Goal: Task Accomplishment & Management: Use online tool/utility

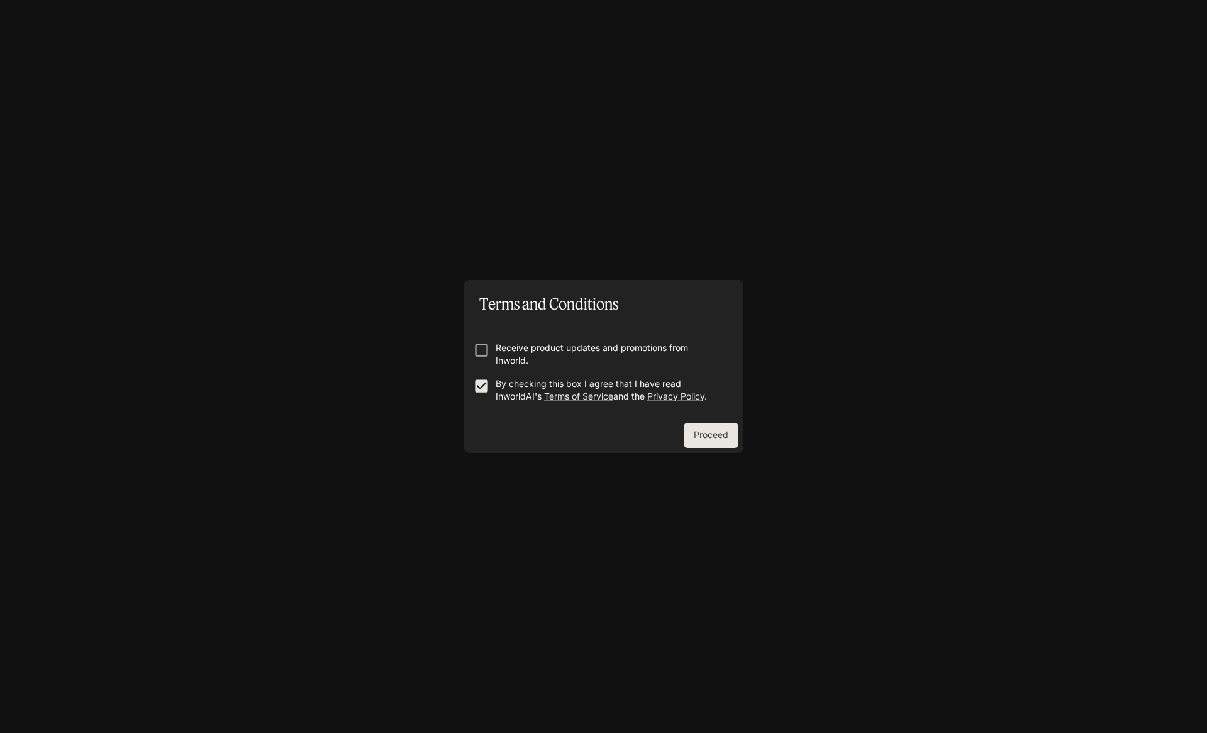
click at [727, 433] on button "Proceed" at bounding box center [711, 435] width 55 height 25
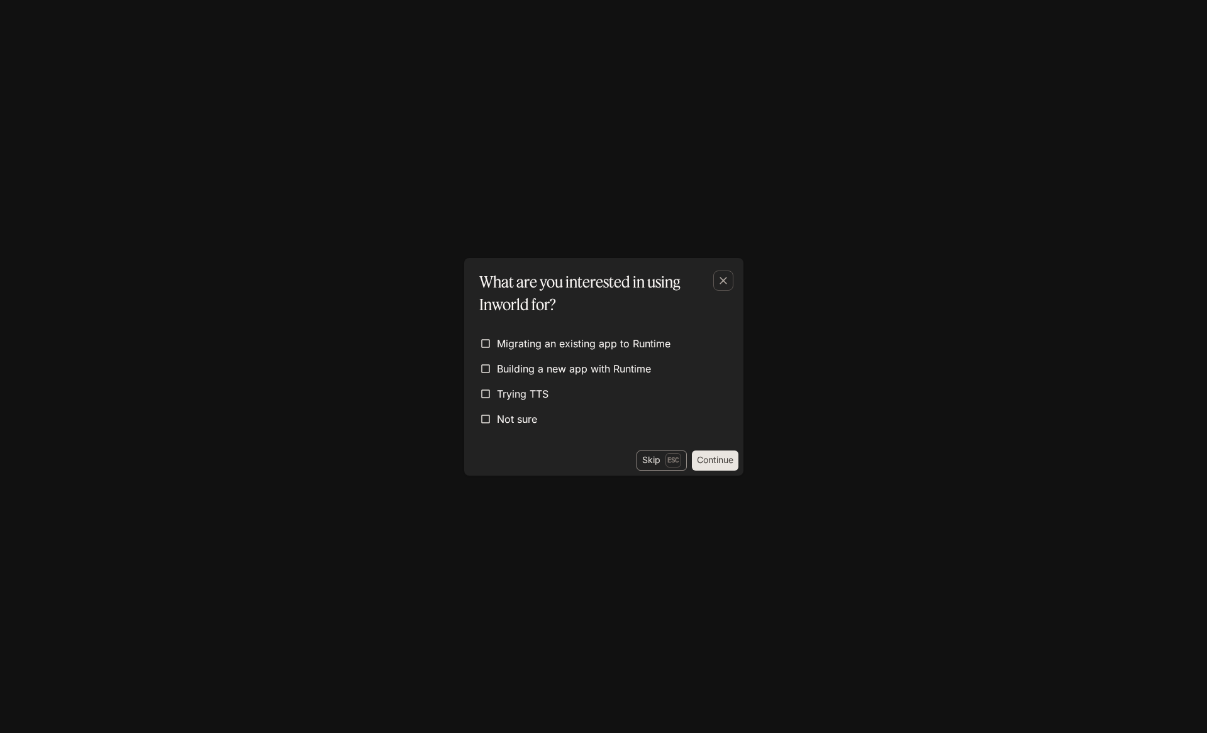
click at [666, 458] on p "Esc" at bounding box center [674, 460] width 16 height 14
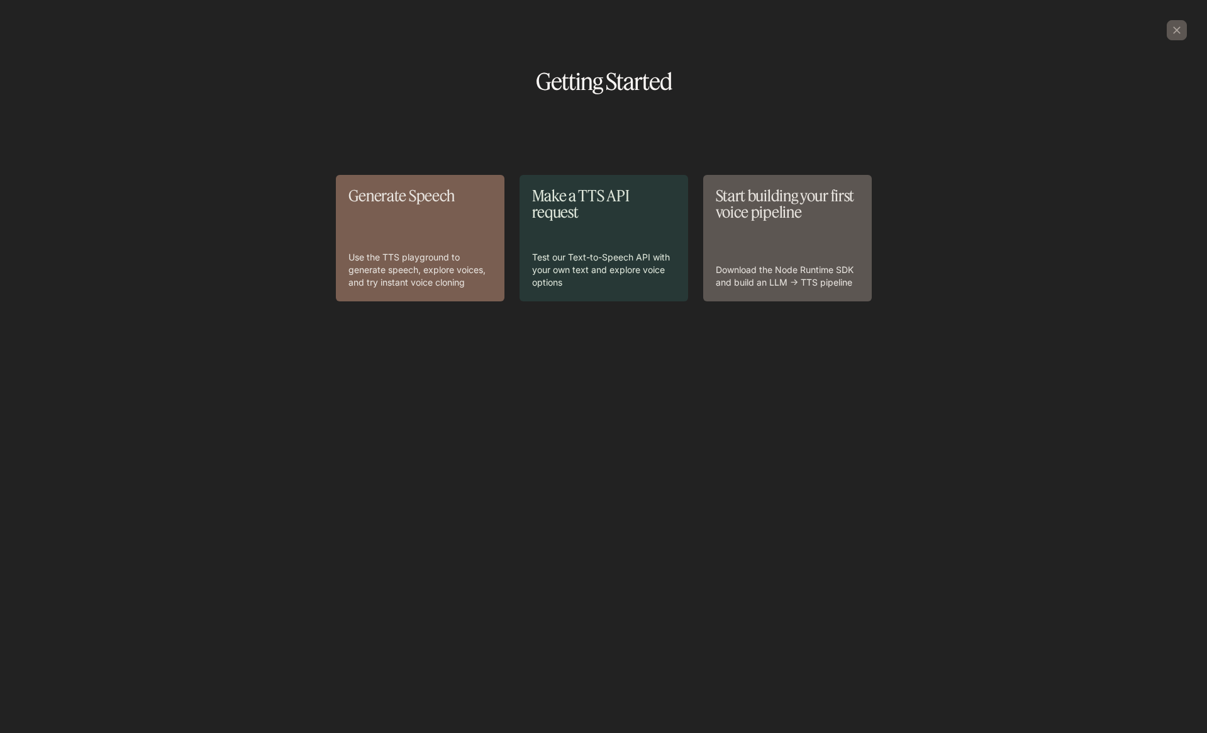
click at [787, 238] on div "Start building your first voice pipeline Download the Node Runtime SDK and buil…" at bounding box center [787, 237] width 143 height 101
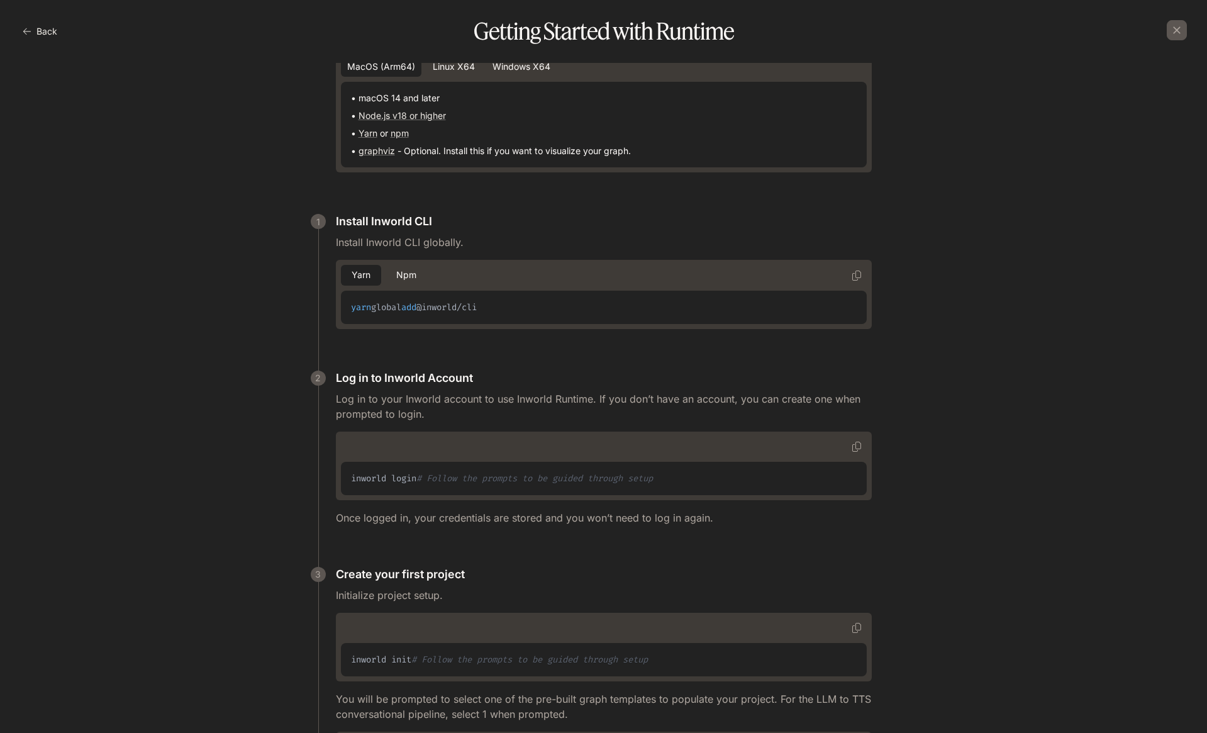
scroll to position [187, 0]
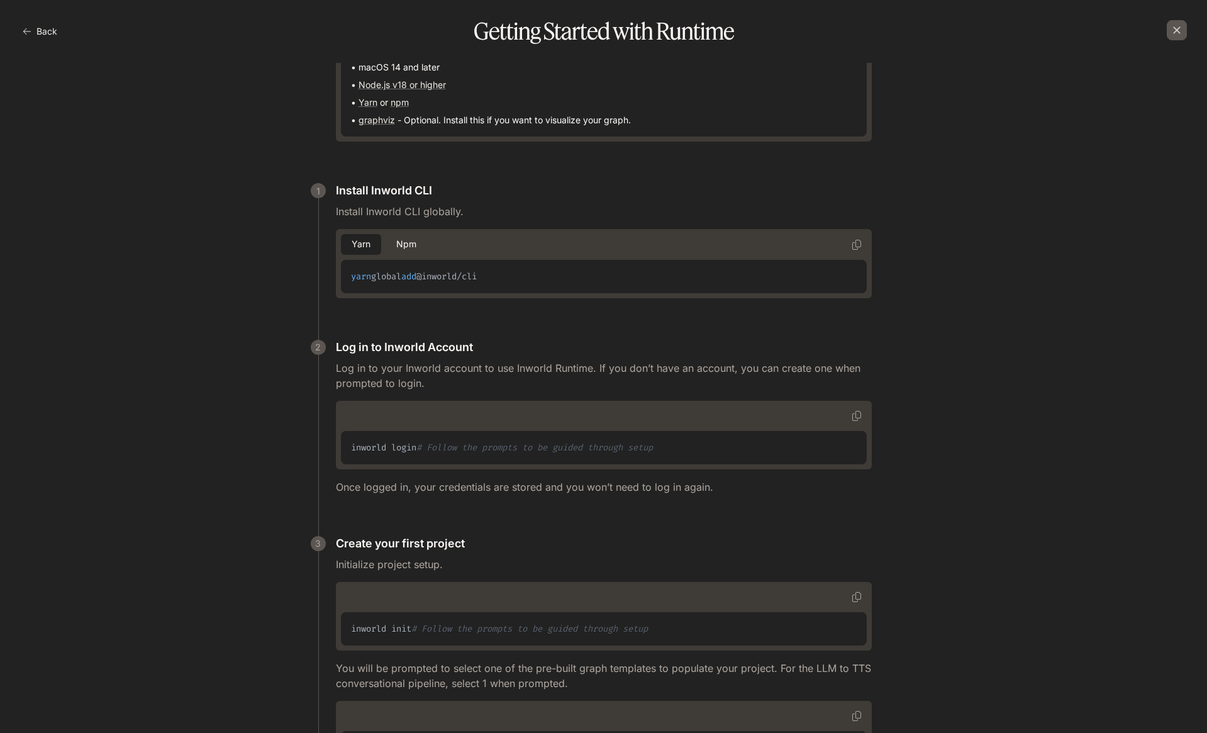
click at [1179, 33] on icon "button" at bounding box center [1177, 30] width 13 height 13
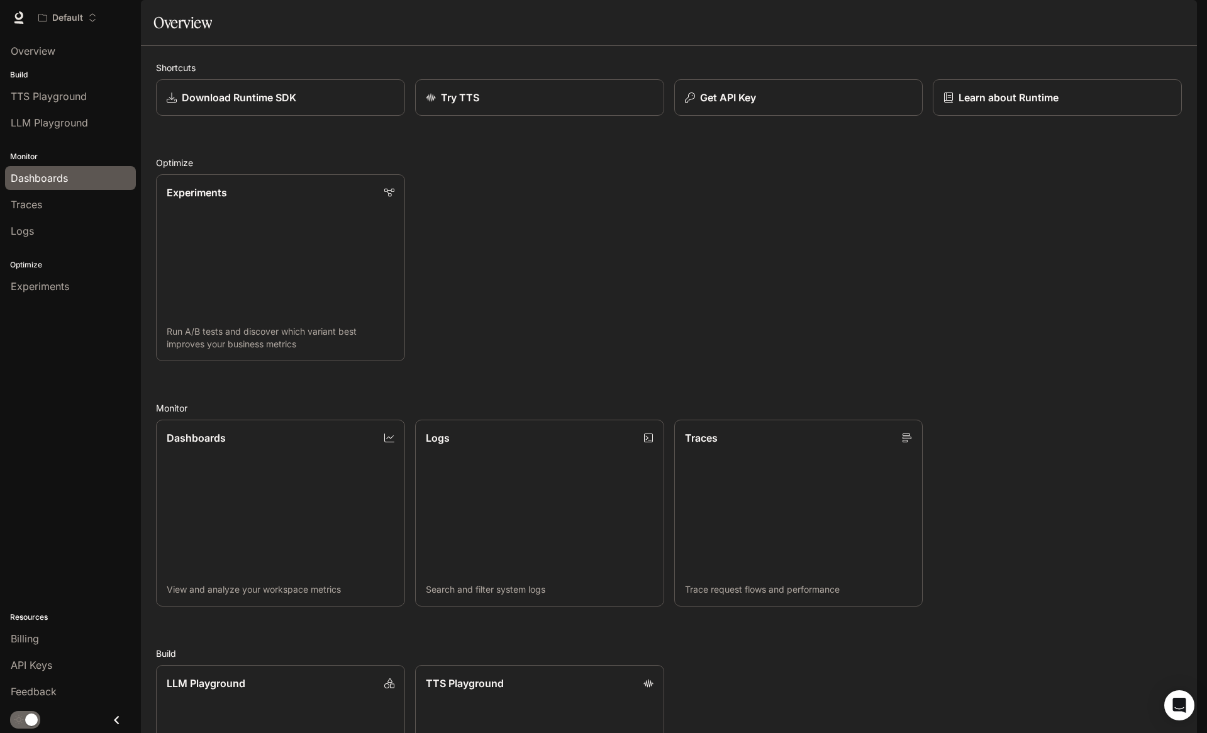
drag, startPoint x: 65, startPoint y: 171, endPoint x: 365, endPoint y: 174, distance: 299.5
click at [719, 116] on button "Get API Key" at bounding box center [799, 97] width 252 height 37
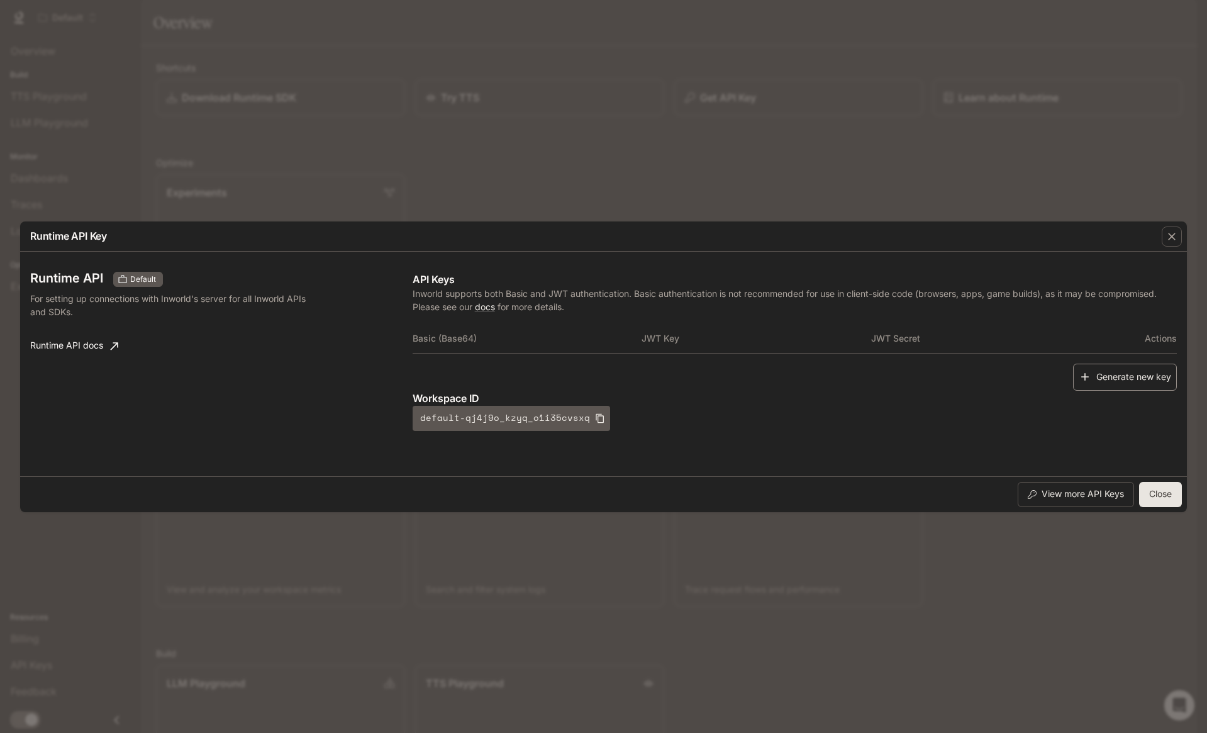
click at [1153, 378] on button "Generate new key" at bounding box center [1125, 377] width 104 height 27
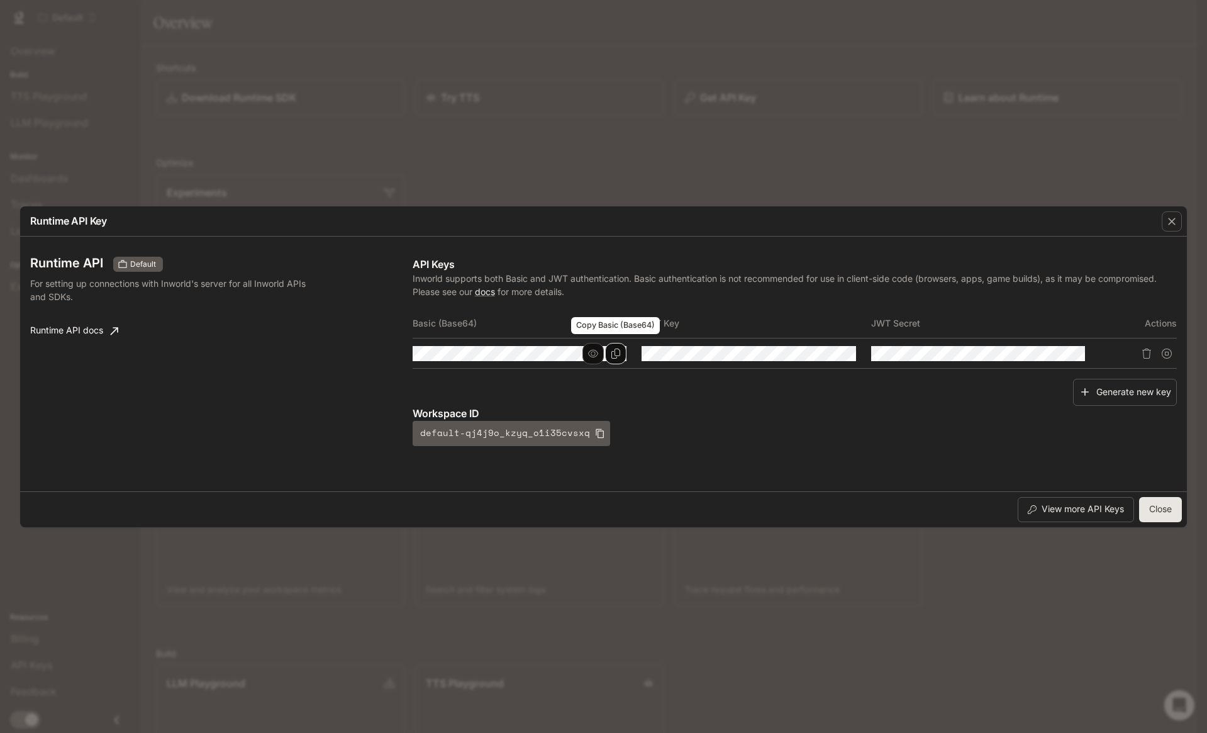
click at [624, 352] on button "Copy Basic (Base64)" at bounding box center [615, 353] width 21 height 21
